Goal: Task Accomplishment & Management: Manage account settings

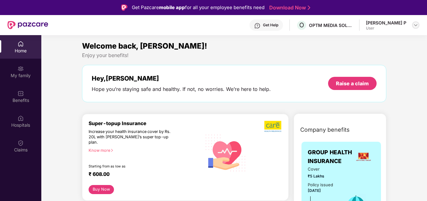
click at [415, 23] on img at bounding box center [415, 25] width 5 height 5
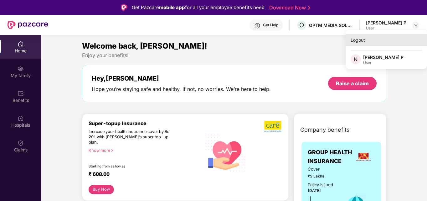
click at [375, 40] on div "Logout" at bounding box center [386, 40] width 81 height 12
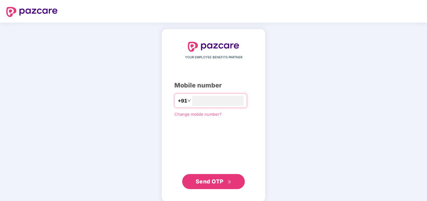
type input "**********"
click at [206, 178] on span "Send OTP" at bounding box center [210, 180] width 28 height 7
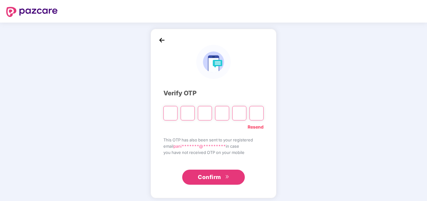
type input "*"
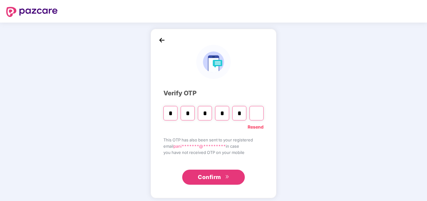
type input "*"
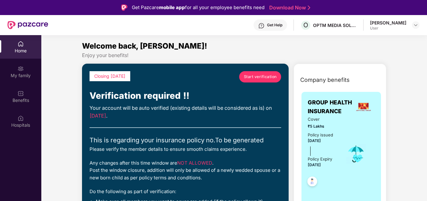
click at [255, 76] on span "Start verification" at bounding box center [260, 77] width 33 height 6
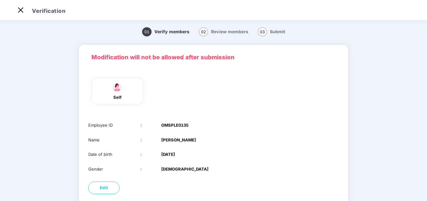
scroll to position [47, 0]
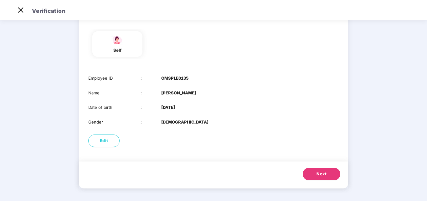
click at [313, 174] on button "Next" at bounding box center [322, 174] width 38 height 13
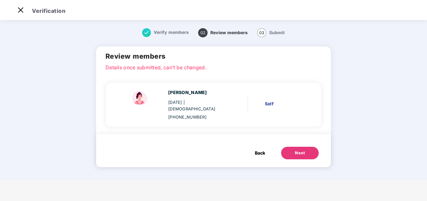
click at [293, 147] on button "Next" at bounding box center [300, 153] width 38 height 13
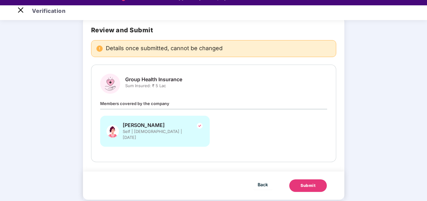
scroll to position [15, 0]
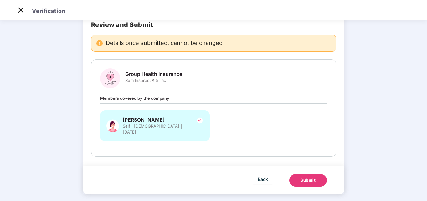
click at [309, 177] on div "Submit" at bounding box center [308, 180] width 15 height 6
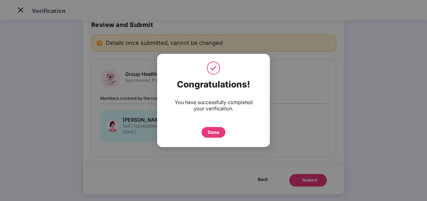
click at [214, 131] on div "Done" at bounding box center [213, 132] width 11 height 7
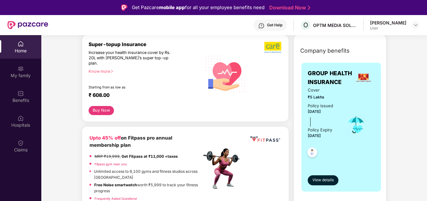
scroll to position [84, 0]
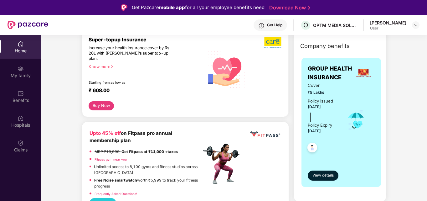
click at [415, 29] on div "[PERSON_NAME] P User" at bounding box center [394, 25] width 49 height 11
click at [417, 27] on img at bounding box center [415, 25] width 5 height 5
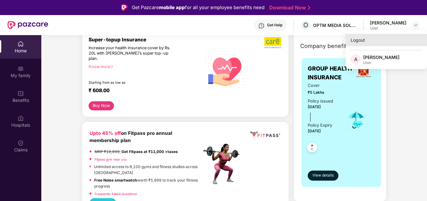
click at [375, 41] on div "Logout" at bounding box center [386, 40] width 81 height 12
